Goal: Task Accomplishment & Management: Manage account settings

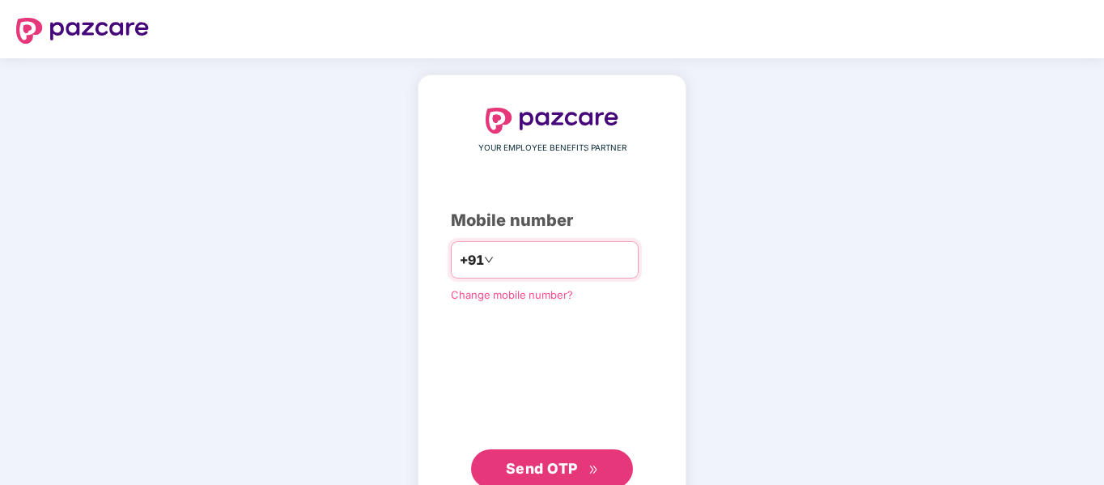
drag, startPoint x: 512, startPoint y: 266, endPoint x: 526, endPoint y: 261, distance: 14.6
click at [512, 266] on input "number" at bounding box center [563, 260] width 133 height 26
type input "**********"
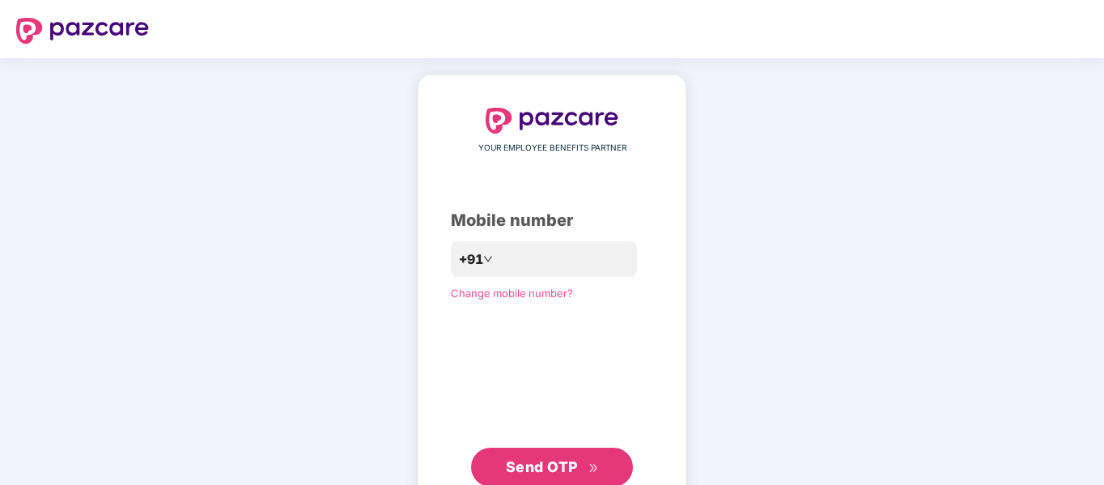
click at [556, 464] on span "Send OTP" at bounding box center [542, 466] width 72 height 17
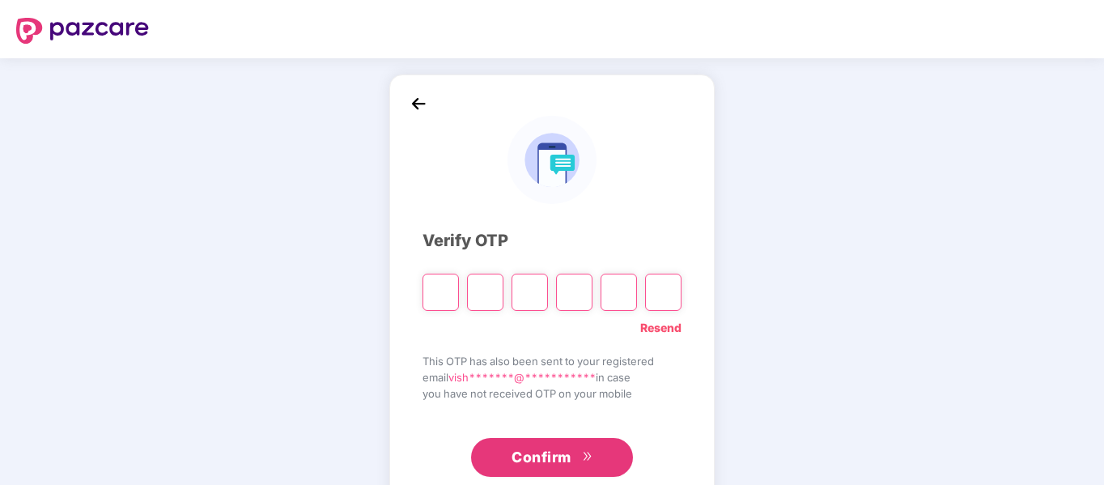
type input "*"
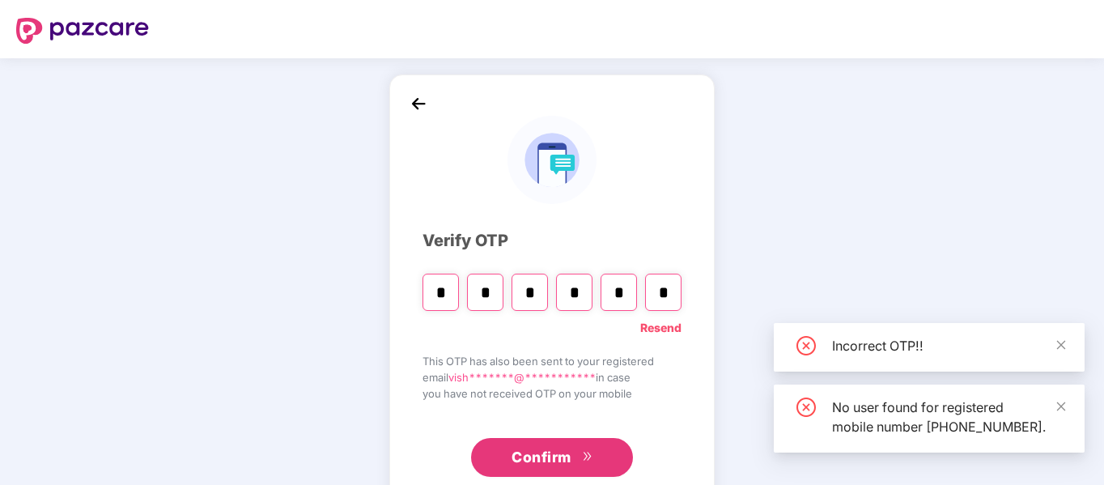
type input "*"
click at [556, 456] on span "Confirm" at bounding box center [542, 457] width 60 height 23
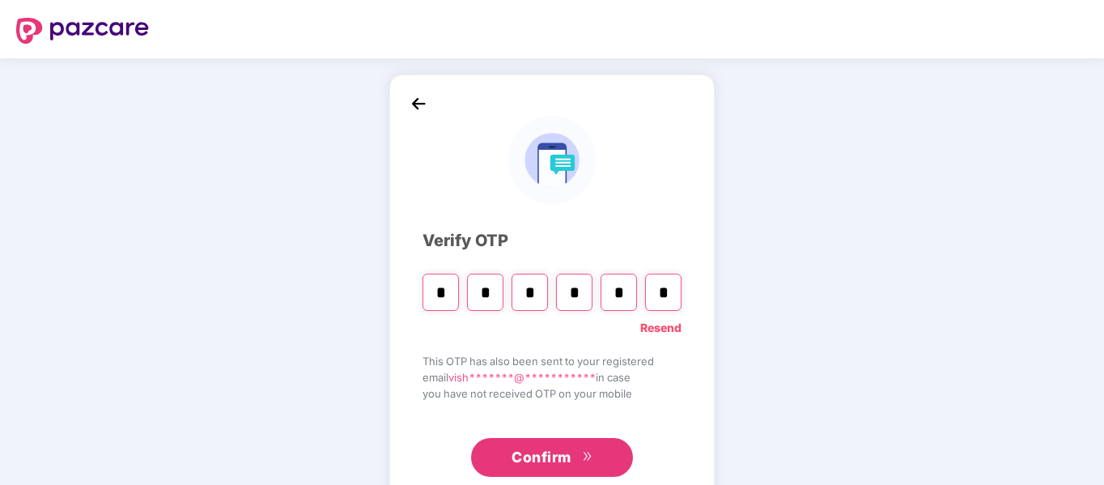
click at [544, 289] on input "*" at bounding box center [530, 292] width 36 height 37
type input "*"
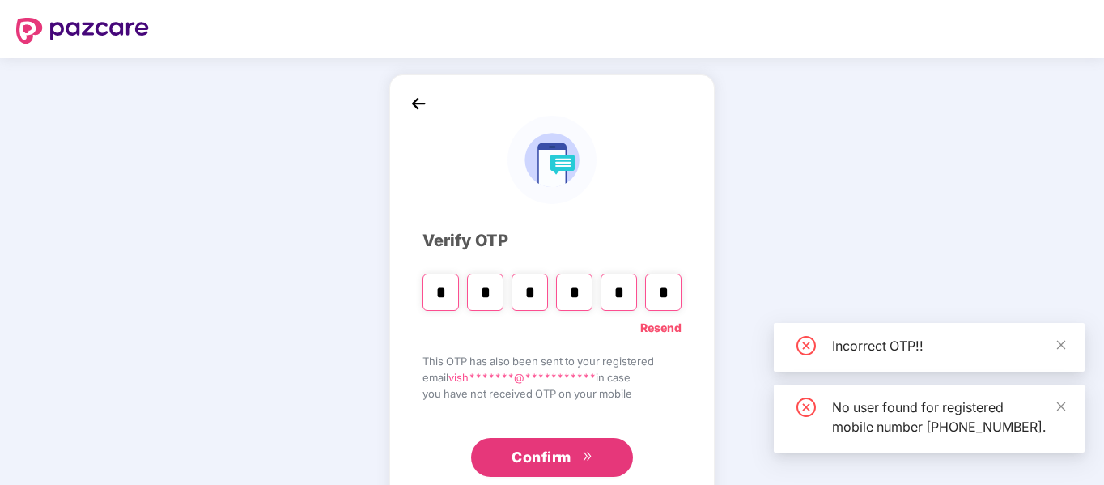
type input "*"
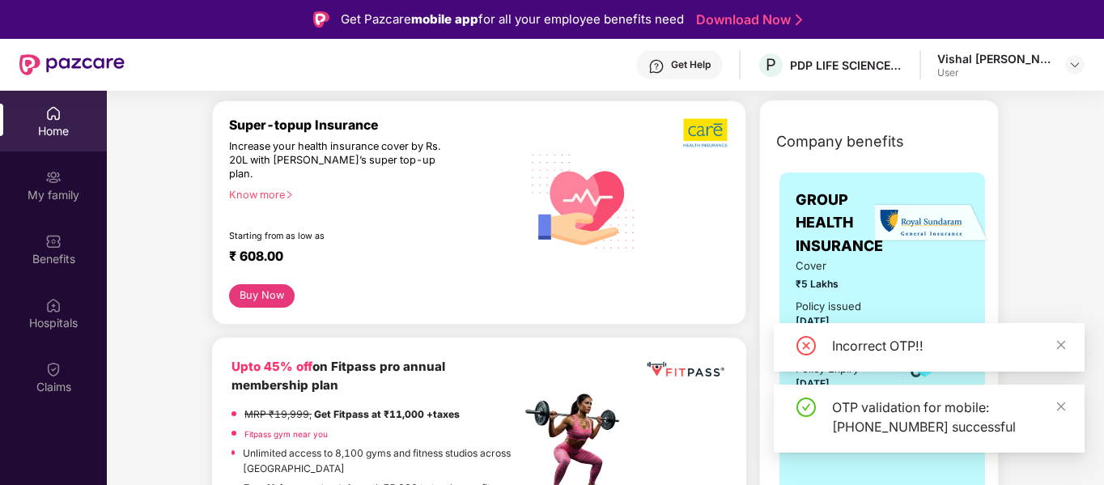
scroll to position [162, 0]
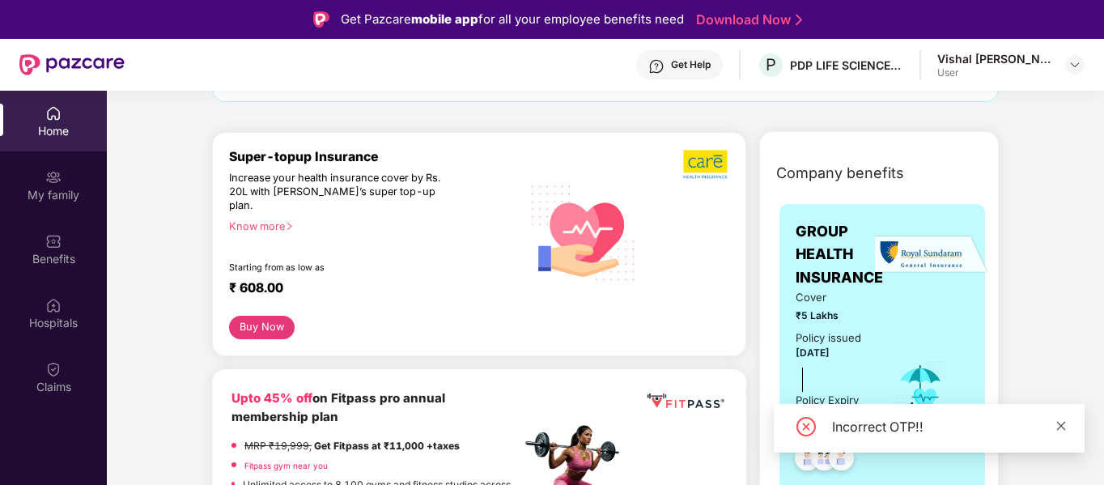
click at [1060, 428] on icon "close" at bounding box center [1061, 425] width 11 height 11
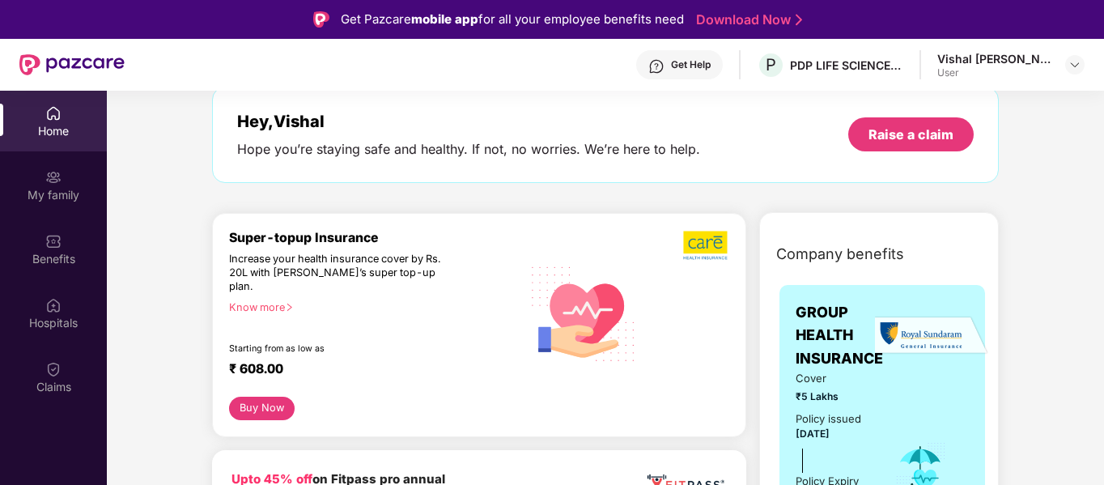
scroll to position [0, 0]
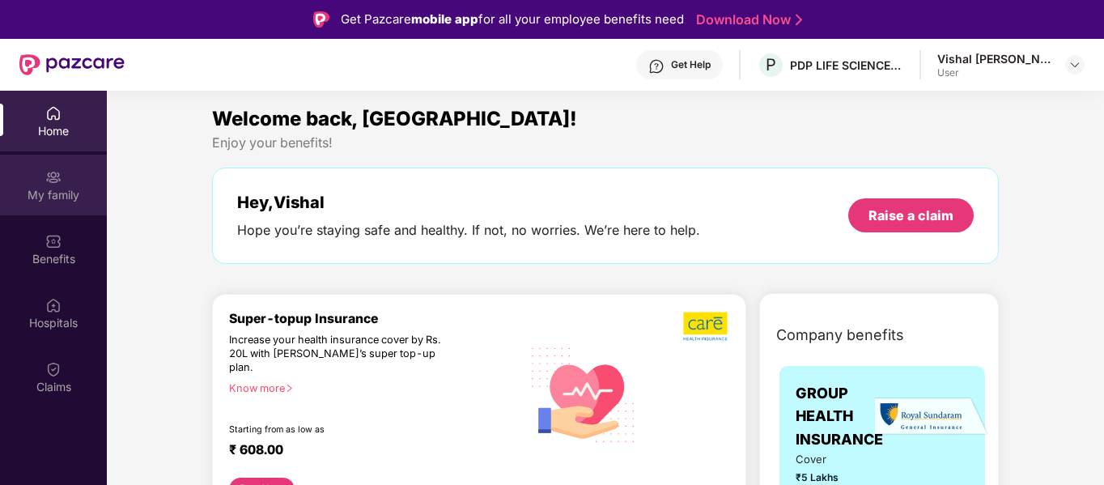
click at [40, 189] on div "My family" at bounding box center [53, 195] width 107 height 16
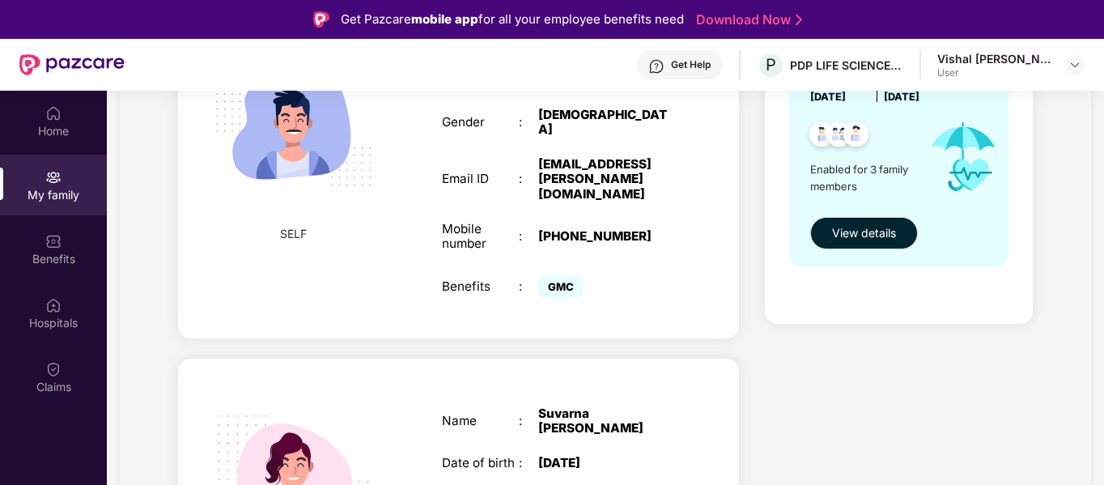
scroll to position [33, 0]
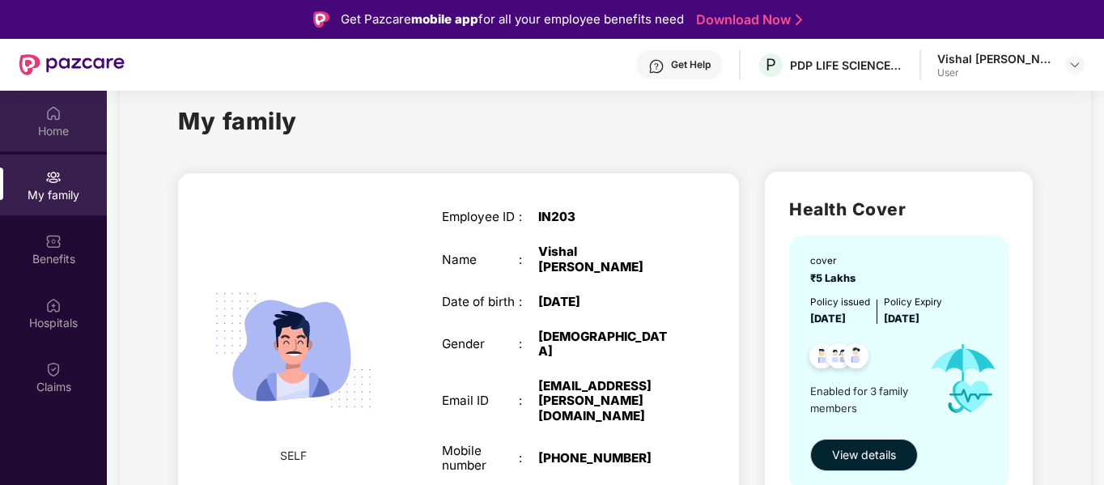
click at [53, 127] on div "Home" at bounding box center [53, 131] width 107 height 16
